Goal: Task Accomplishment & Management: Manage account settings

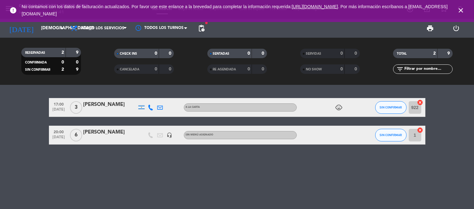
click at [463, 8] on icon "close" at bounding box center [461, 11] width 8 height 8
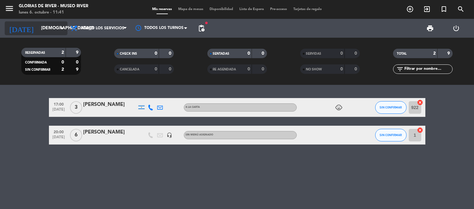
click at [65, 24] on icon "arrow_drop_down" at bounding box center [62, 28] width 8 height 8
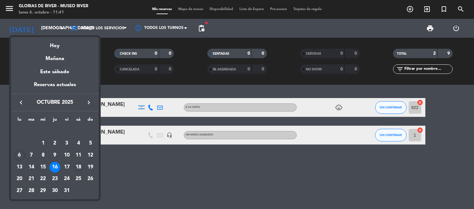
click at [76, 167] on div "18" at bounding box center [78, 167] width 11 height 11
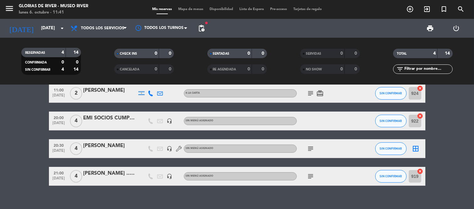
scroll to position [22, 0]
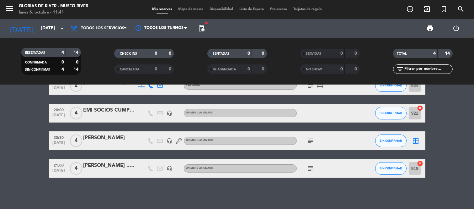
click at [312, 139] on icon "subject" at bounding box center [311, 141] width 8 height 8
click at [309, 170] on icon "subject" at bounding box center [311, 169] width 8 height 8
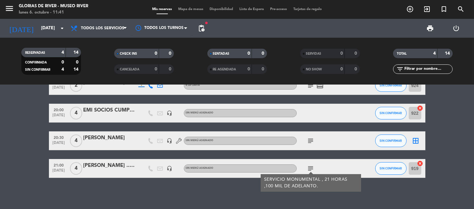
click at [309, 170] on icon "subject" at bounding box center [311, 169] width 8 height 8
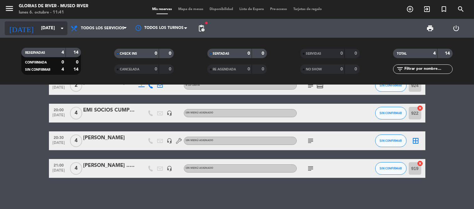
click at [57, 30] on input "[DATE]" at bounding box center [68, 28] width 60 height 11
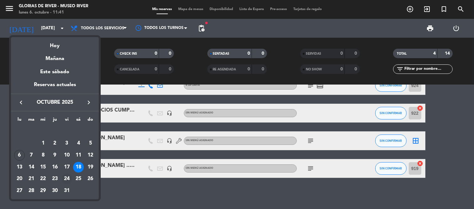
click at [64, 179] on div "24" at bounding box center [67, 178] width 11 height 11
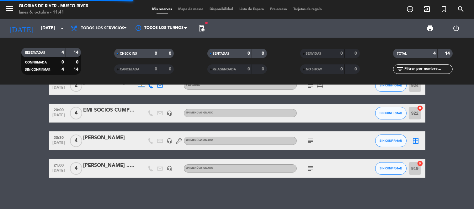
scroll to position [0, 0]
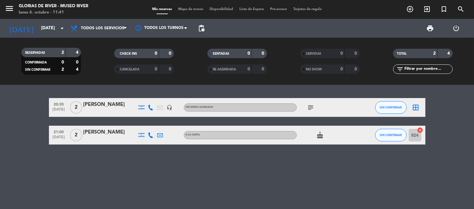
click at [310, 107] on icon "subject" at bounding box center [311, 108] width 8 height 8
click at [310, 106] on icon "subject" at bounding box center [311, 108] width 8 height 8
click at [62, 28] on icon "arrow_drop_down" at bounding box center [62, 28] width 8 height 8
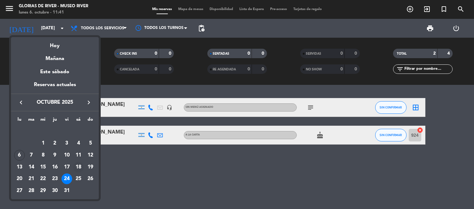
click at [79, 166] on div "18" at bounding box center [78, 167] width 11 height 11
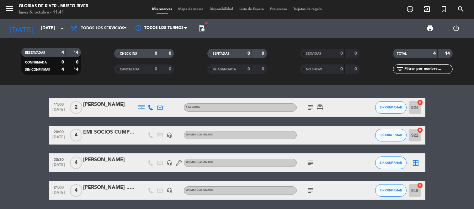
click at [311, 107] on icon "subject" at bounding box center [311, 108] width 8 height 8
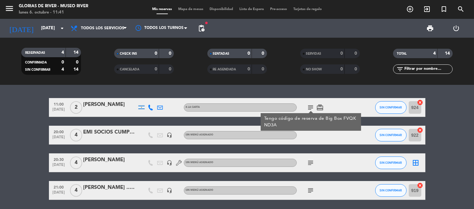
click at [309, 105] on icon "subject" at bounding box center [311, 108] width 8 height 8
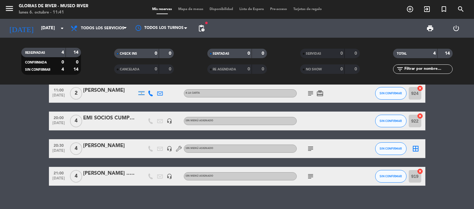
scroll to position [22, 0]
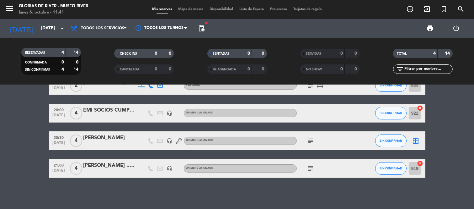
click at [308, 167] on icon "subject" at bounding box center [311, 169] width 8 height 8
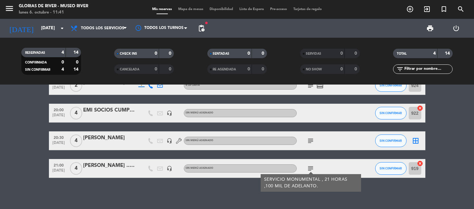
click at [309, 166] on icon "subject" at bounding box center [311, 169] width 8 height 8
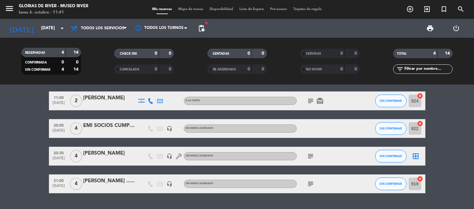
scroll to position [0, 0]
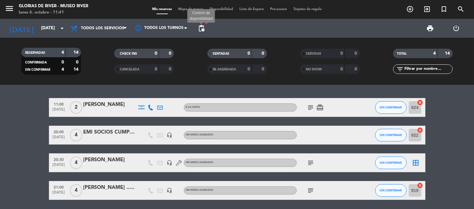
click at [203, 27] on span "pending_actions" at bounding box center [202, 28] width 8 height 8
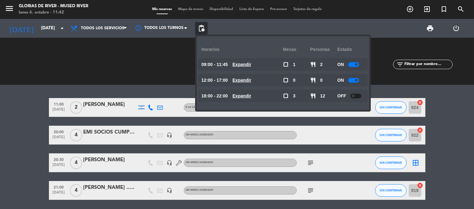
click at [0, 119] on bookings-row "11:00 [DATE] 2 [PERSON_NAME] A LA CARTA subject card_giftcard SIN CONFIRMAR 924…" at bounding box center [237, 149] width 474 height 102
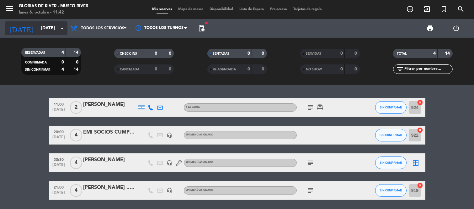
click at [60, 26] on icon "arrow_drop_down" at bounding box center [62, 28] width 8 height 8
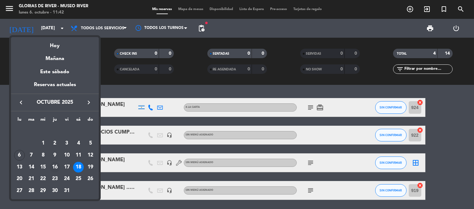
click at [54, 166] on div "16" at bounding box center [55, 167] width 11 height 11
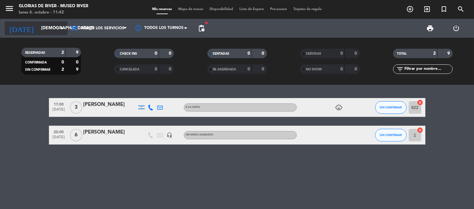
click at [61, 29] on icon "arrow_drop_down" at bounding box center [62, 28] width 8 height 8
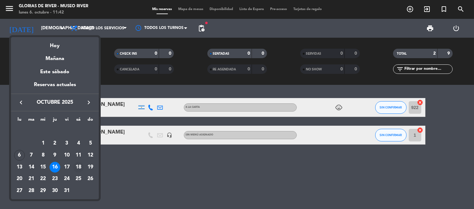
click at [82, 167] on div "18" at bounding box center [78, 167] width 11 height 11
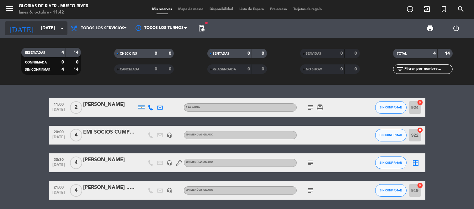
click at [64, 29] on icon "arrow_drop_down" at bounding box center [62, 28] width 8 height 8
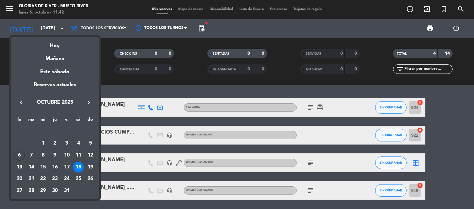
click at [57, 168] on div "16" at bounding box center [55, 167] width 11 height 11
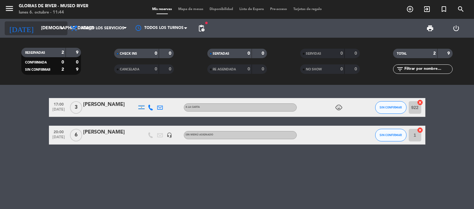
click at [59, 30] on icon "arrow_drop_down" at bounding box center [62, 28] width 8 height 8
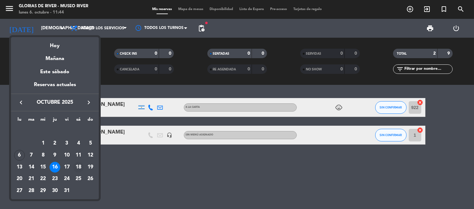
click at [80, 170] on div "18" at bounding box center [78, 167] width 11 height 11
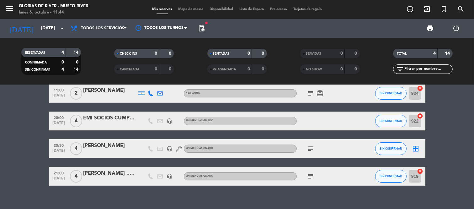
scroll to position [22, 0]
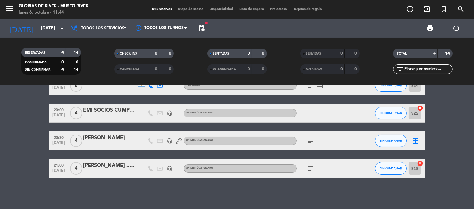
click at [311, 168] on icon "subject" at bounding box center [311, 169] width 8 height 8
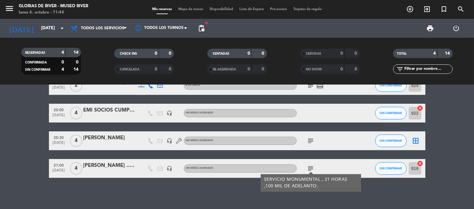
click at [311, 168] on icon "subject" at bounding box center [311, 169] width 8 height 8
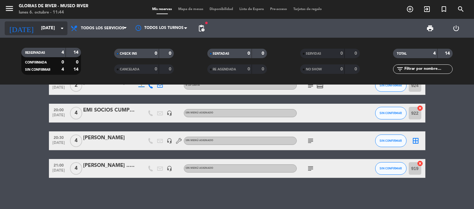
click at [63, 30] on icon "arrow_drop_down" at bounding box center [62, 28] width 8 height 8
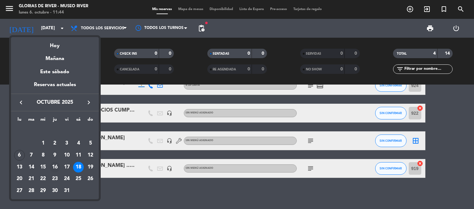
click at [54, 165] on div "16" at bounding box center [55, 167] width 11 height 11
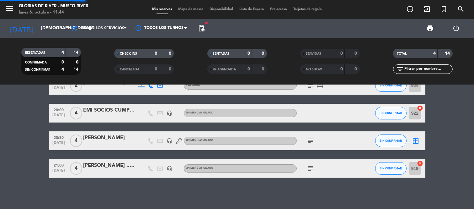
scroll to position [0, 0]
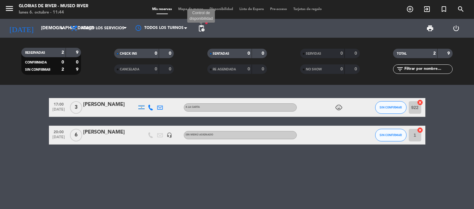
click at [203, 29] on span "pending_actions" at bounding box center [202, 28] width 8 height 8
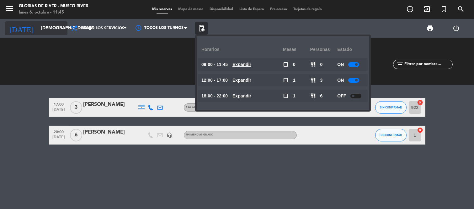
click at [64, 27] on icon "arrow_drop_down" at bounding box center [62, 28] width 8 height 8
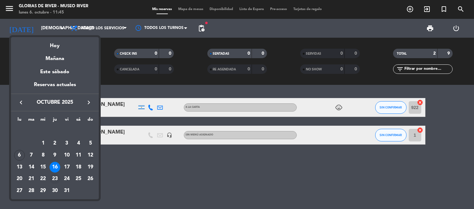
click at [51, 180] on div "23" at bounding box center [55, 178] width 11 height 11
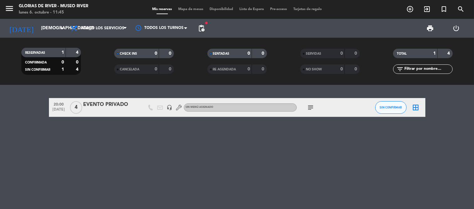
click at [206, 35] on div "fiber_manual_record pending_actions" at bounding box center [201, 28] width 13 height 19
click at [204, 32] on span "pending_actions" at bounding box center [202, 28] width 8 height 8
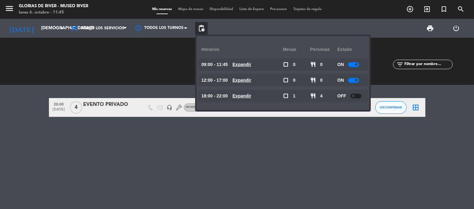
click at [128, 141] on div "20:00 [DATE] 4 EVENTO PRIVADO headset_mic Sin menú asignado subject SIN CONFIRM…" at bounding box center [237, 147] width 474 height 124
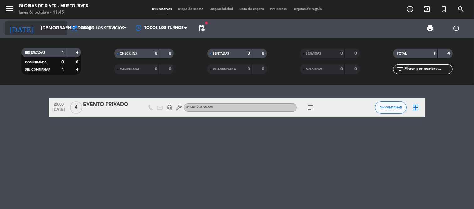
click at [52, 31] on input "[DEMOGRAPHIC_DATA][DATE]" at bounding box center [68, 28] width 60 height 11
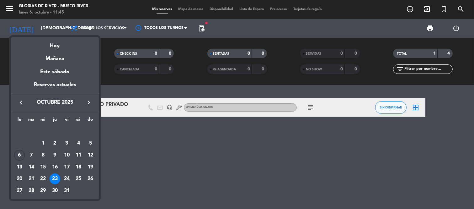
click at [58, 167] on div "16" at bounding box center [55, 167] width 11 height 11
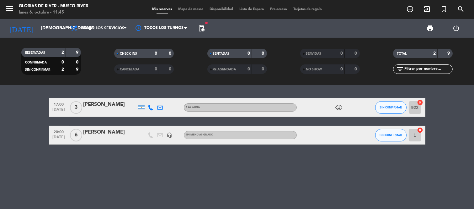
click at [205, 21] on span "fiber_manual_record" at bounding box center [207, 23] width 4 height 4
click at [203, 23] on span "pending_actions" at bounding box center [201, 28] width 13 height 13
click at [203, 28] on span "pending_actions" at bounding box center [202, 28] width 8 height 8
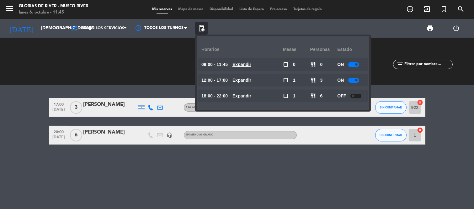
click at [355, 94] on div at bounding box center [356, 96] width 11 height 5
click at [242, 162] on div "17:00 [DATE] 3 [PERSON_NAME] A LA CARTA child_care SIN CONFIRMAR 922 cancel 20:…" at bounding box center [237, 147] width 474 height 124
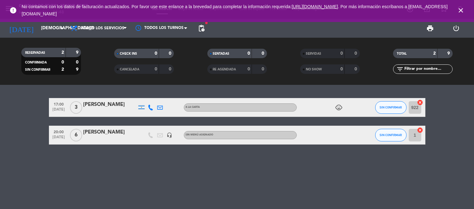
click at [463, 7] on icon "close" at bounding box center [461, 11] width 8 height 8
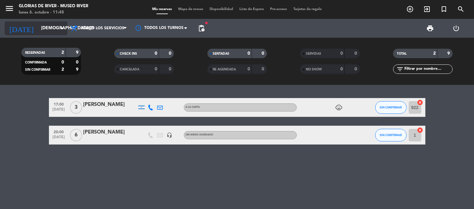
click at [62, 24] on icon "arrow_drop_down" at bounding box center [62, 28] width 8 height 8
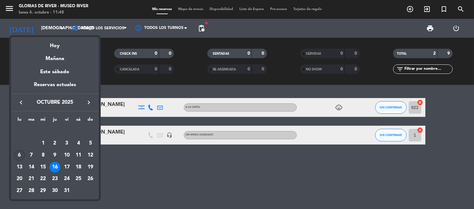
click at [19, 154] on div "6" at bounding box center [19, 155] width 11 height 11
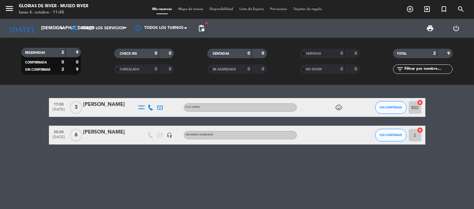
type input "[DATE]"
